Goal: Task Accomplishment & Management: Use online tool/utility

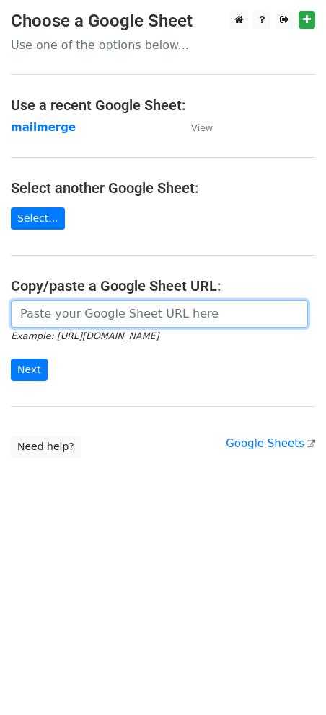
click at [114, 323] on input "url" at bounding box center [159, 313] width 297 height 27
paste input "[URL][DOMAIN_NAME]"
type input "[URL][DOMAIN_NAME]"
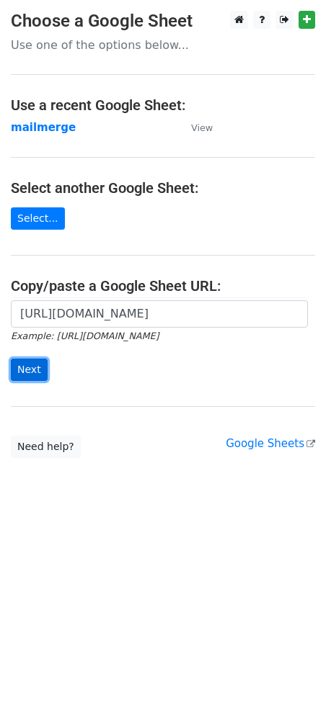
scroll to position [0, 0]
click at [18, 366] on input "Next" at bounding box center [29, 370] width 37 height 22
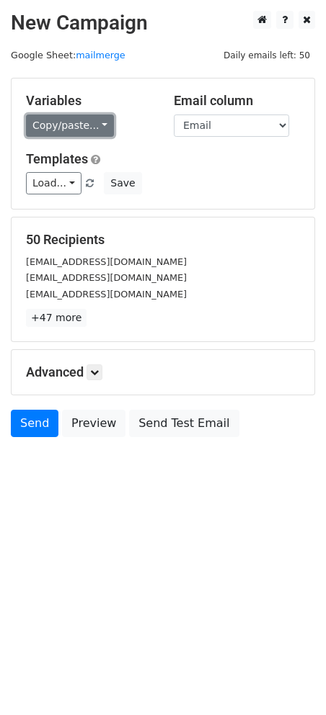
click at [96, 134] on link "Copy/paste..." at bounding box center [70, 126] width 88 height 22
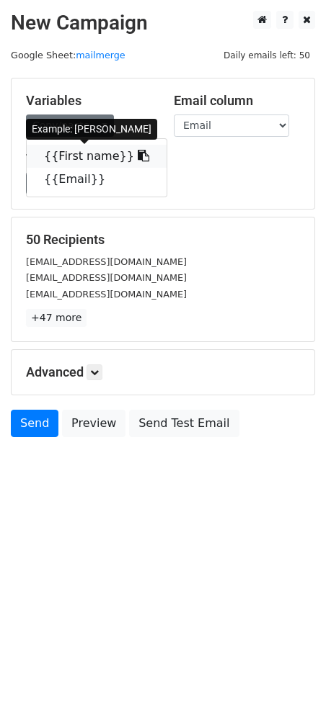
click at [92, 157] on link "{{First name}}" at bounding box center [97, 156] width 140 height 23
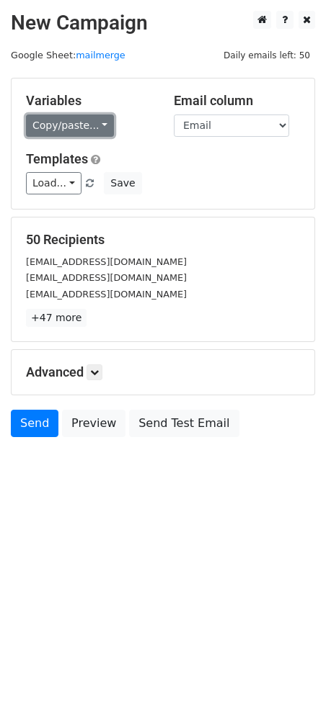
click at [76, 125] on link "Copy/paste..." at bounding box center [70, 126] width 88 height 22
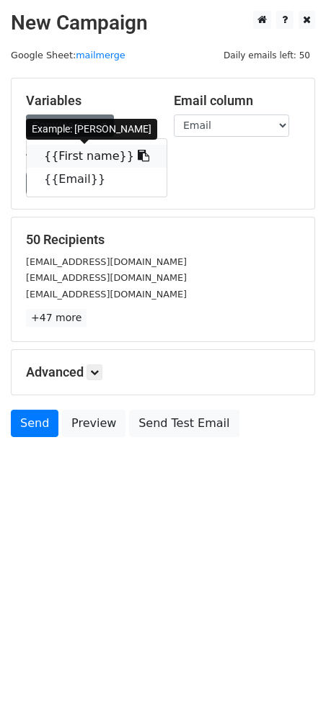
click at [84, 158] on link "{{First name}}" at bounding box center [97, 156] width 140 height 23
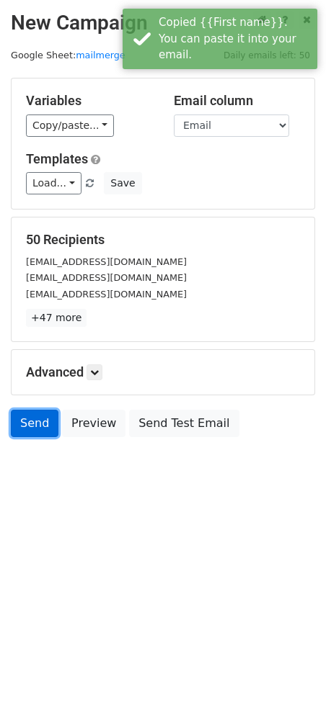
click at [41, 420] on link "Send" at bounding box center [35, 423] width 48 height 27
